Goal: Use online tool/utility

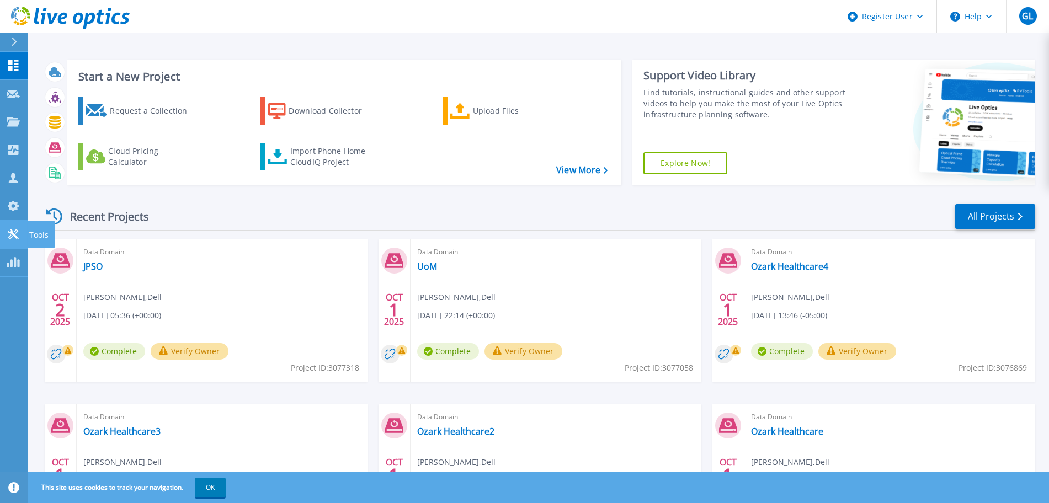
click at [13, 232] on icon at bounding box center [13, 234] width 13 height 10
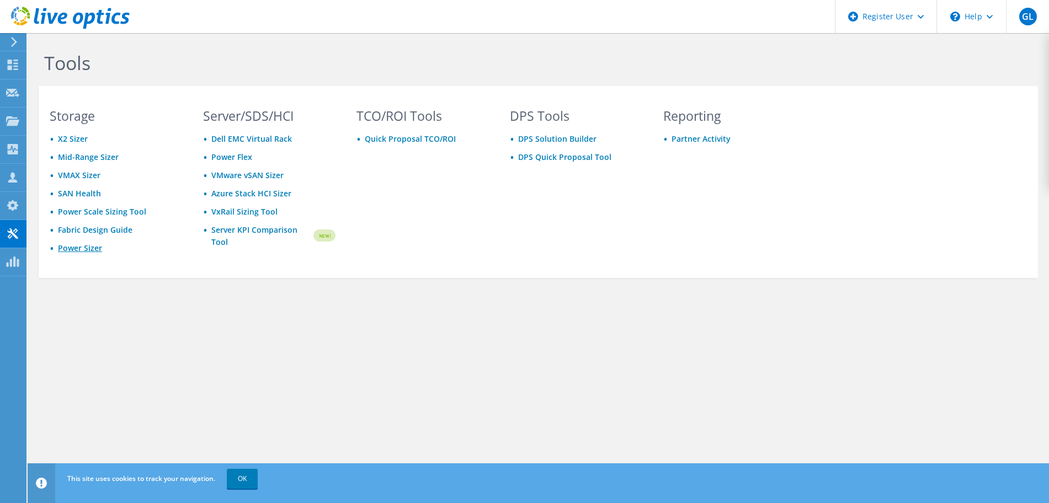
click at [79, 250] on link "Power Sizer" at bounding box center [80, 248] width 44 height 10
